Goal: Information Seeking & Learning: Learn about a topic

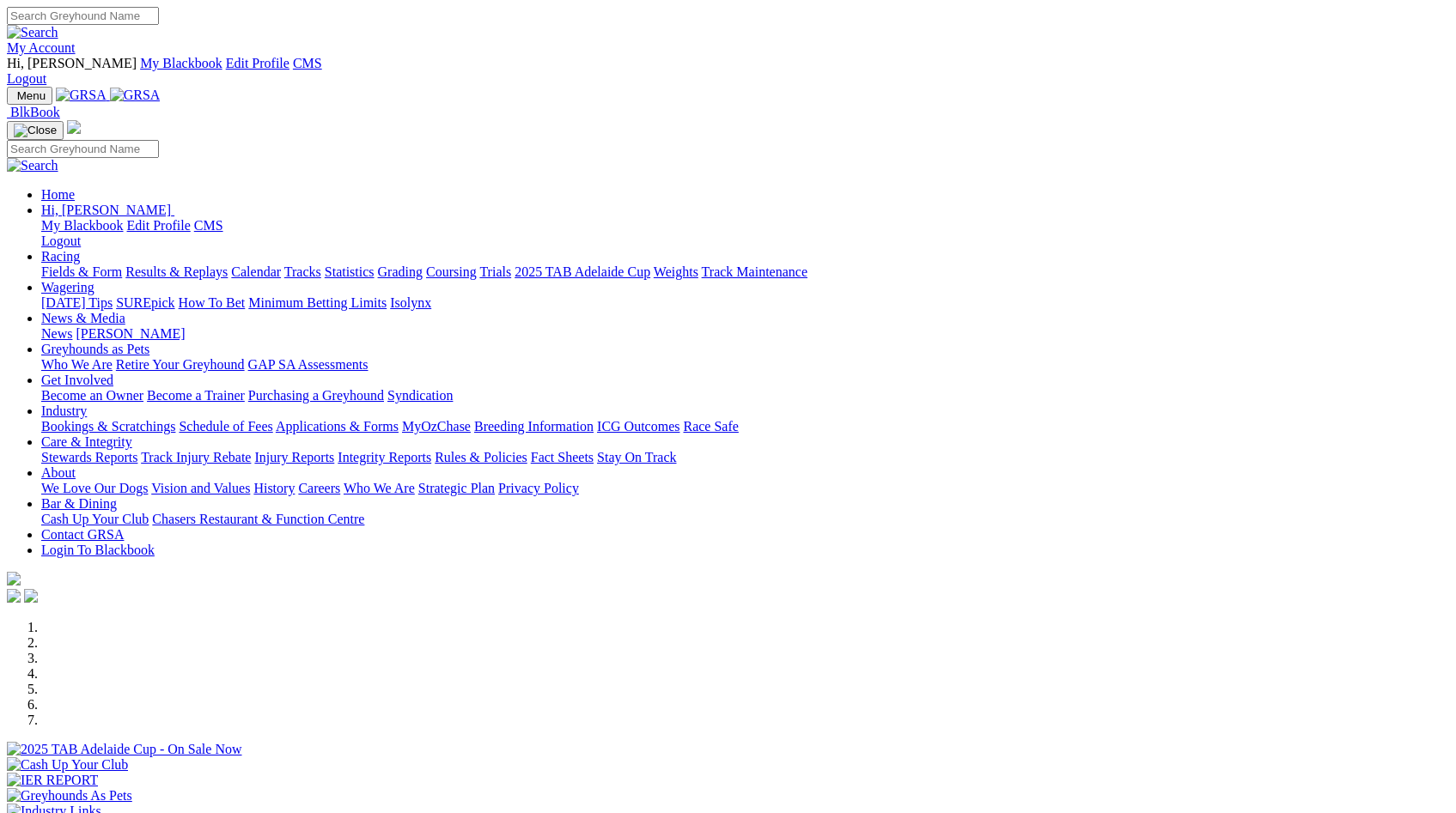
click at [126, 311] on link "News & Media" at bounding box center [83, 318] width 84 height 14
click at [150, 342] on link "Greyhounds as Pets" at bounding box center [95, 349] width 108 height 14
click at [112, 357] on link "Who We Are" at bounding box center [77, 364] width 72 height 14
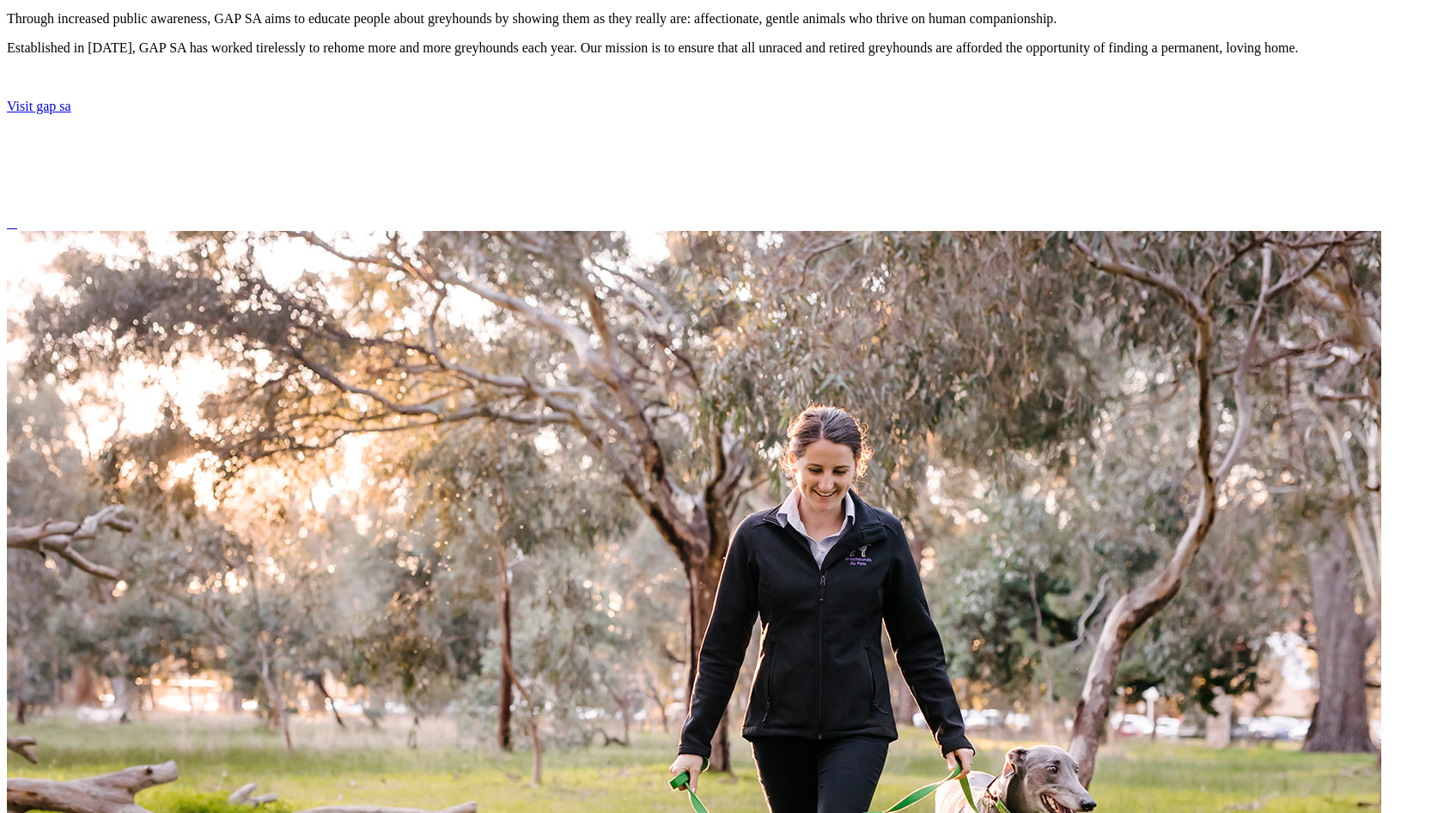
scroll to position [866, 0]
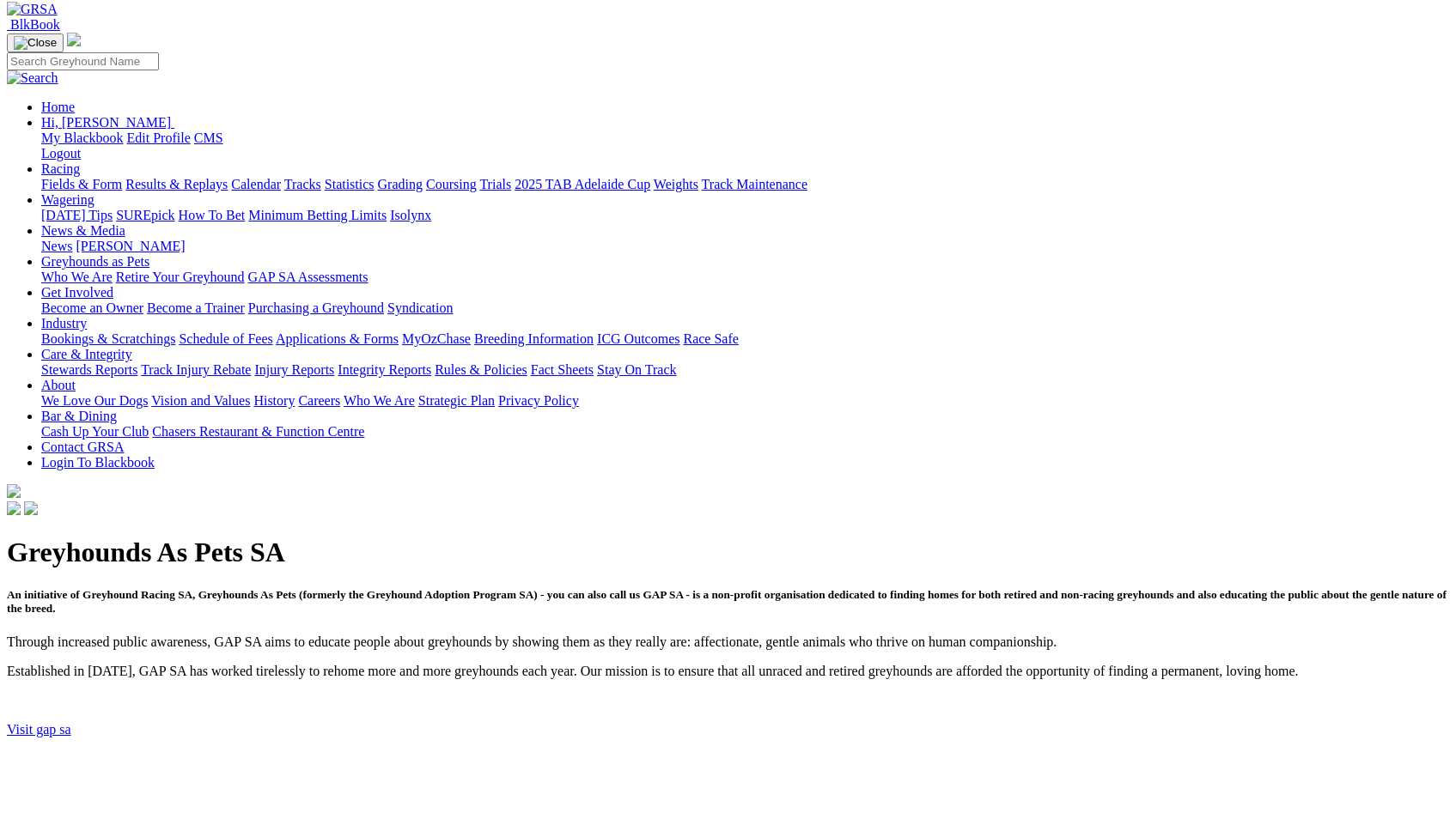
scroll to position [153, 0]
